Goal: Task Accomplishment & Management: Use online tool/utility

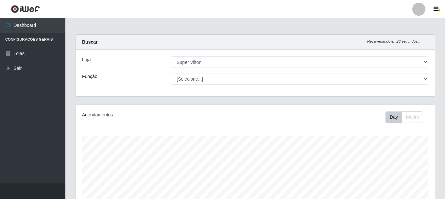
select select "379"
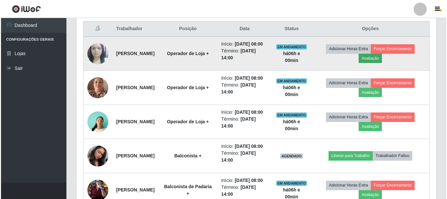
scroll to position [136, 360]
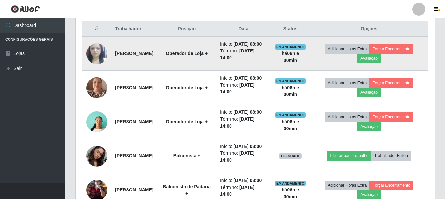
click at [392, 45] on td "Adicionar Horas Extra Forçar Encerramento Avaliação" at bounding box center [369, 53] width 118 height 34
click at [394, 51] on button "Forçar Encerramento" at bounding box center [392, 48] width 44 height 9
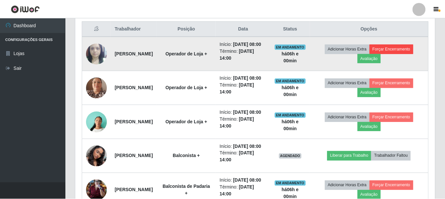
scroll to position [136, 356]
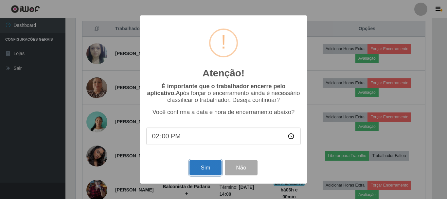
click at [202, 172] on button "Sim" at bounding box center [205, 167] width 32 height 15
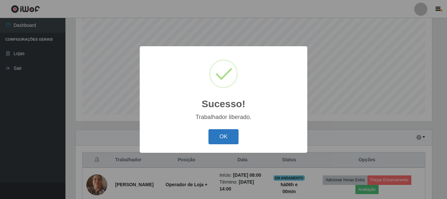
click at [225, 130] on button "OK" at bounding box center [223, 136] width 30 height 15
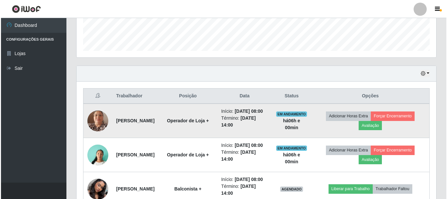
scroll to position [185, 0]
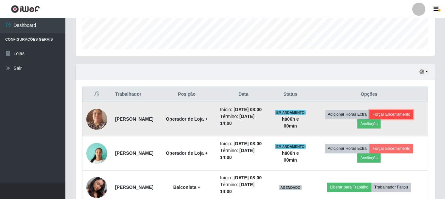
click at [404, 117] on button "Forçar Encerramento" at bounding box center [392, 114] width 44 height 9
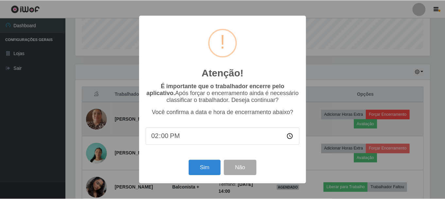
scroll to position [136, 356]
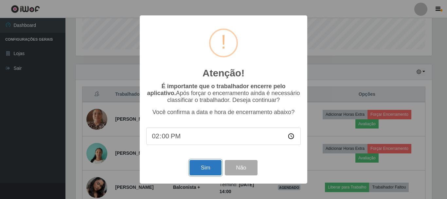
click at [199, 168] on button "Sim" at bounding box center [205, 167] width 32 height 15
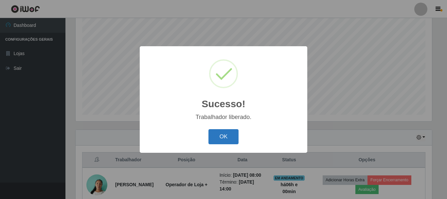
click at [221, 133] on button "OK" at bounding box center [223, 136] width 30 height 15
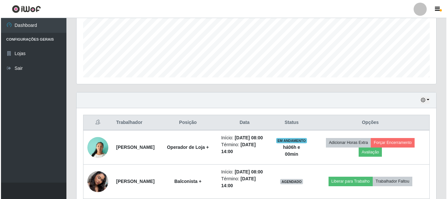
scroll to position [218, 0]
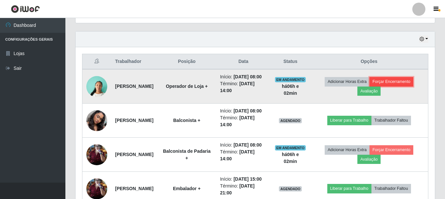
click at [414, 84] on button "Forçar Encerramento" at bounding box center [392, 81] width 44 height 9
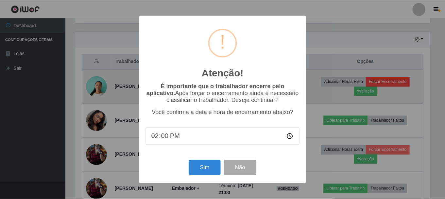
scroll to position [136, 356]
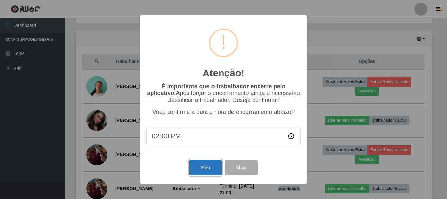
click at [209, 163] on button "Sim" at bounding box center [205, 167] width 32 height 15
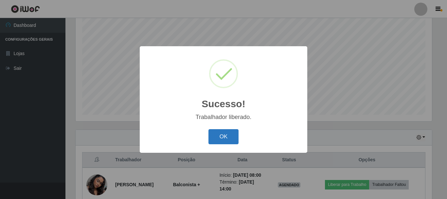
click at [218, 138] on button "OK" at bounding box center [223, 136] width 30 height 15
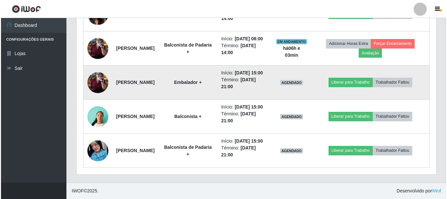
scroll to position [316, 0]
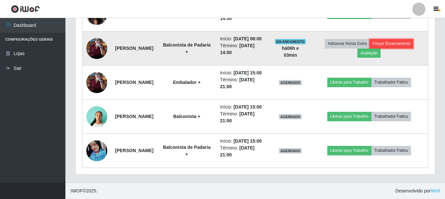
click at [399, 39] on button "Forçar Encerramento" at bounding box center [392, 43] width 44 height 9
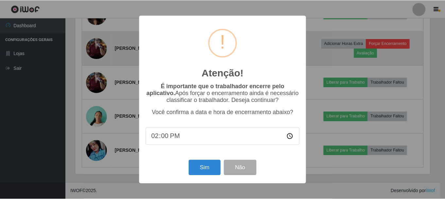
scroll to position [136, 356]
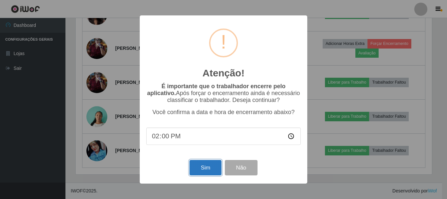
click at [198, 172] on button "Sim" at bounding box center [205, 167] width 32 height 15
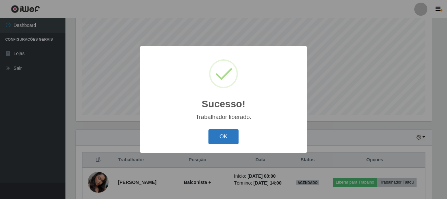
click at [231, 138] on button "OK" at bounding box center [223, 136] width 30 height 15
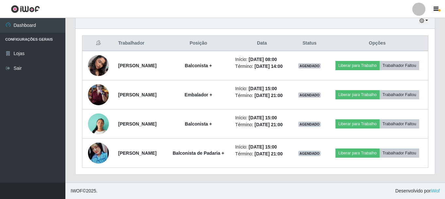
scroll to position [256, 0]
